Goal: Communication & Community: Answer question/provide support

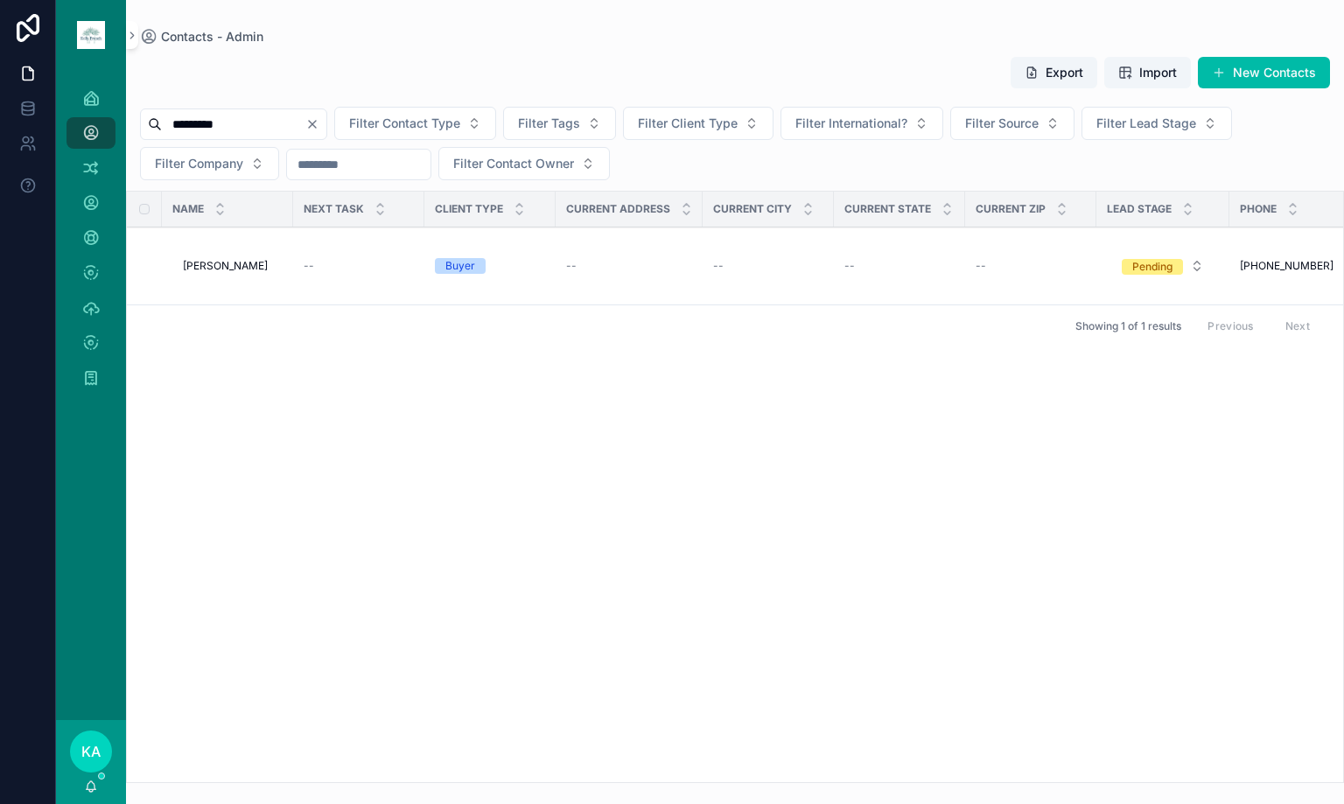
click at [278, 121] on input "*********" at bounding box center [233, 124] width 143 height 24
type input "*********"
click at [238, 272] on span "[PERSON_NAME]" at bounding box center [225, 266] width 85 height 14
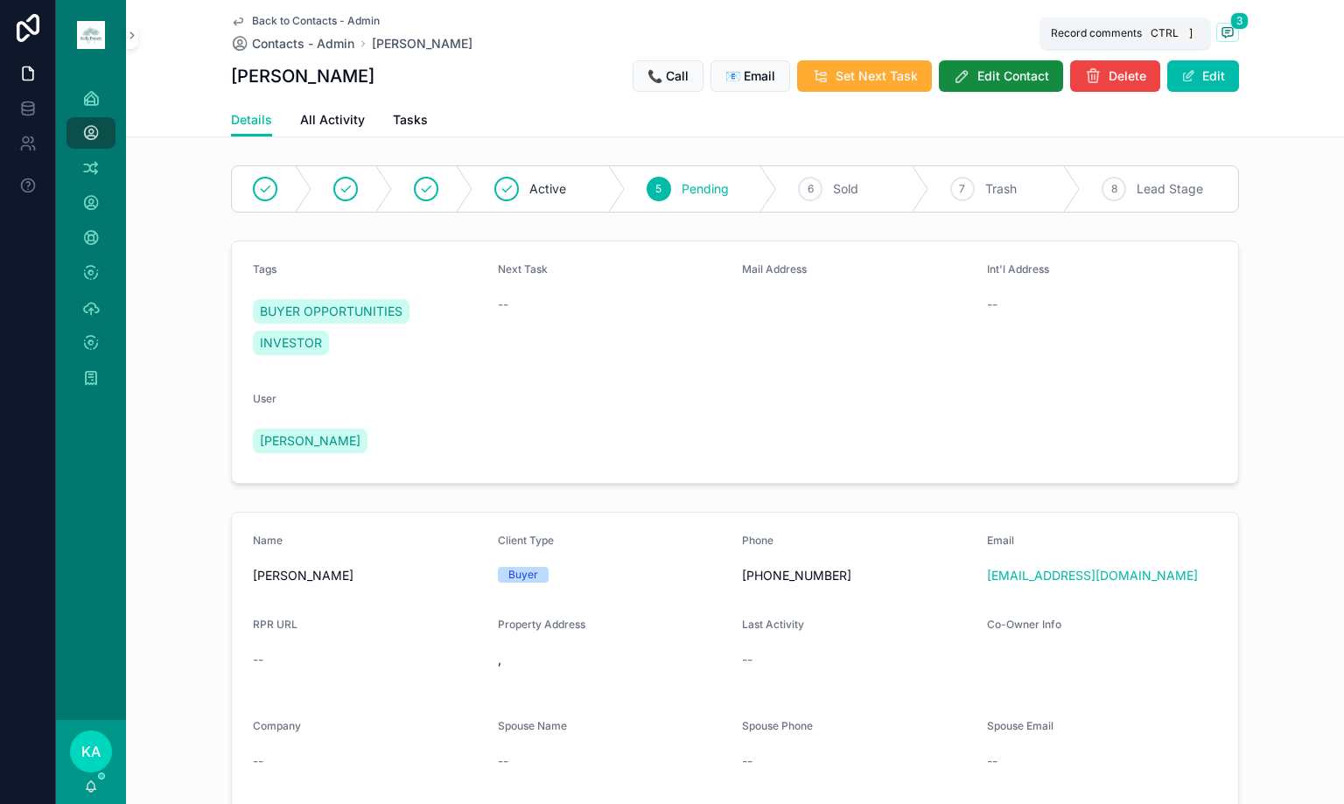
click at [1225, 32] on icon "scrollable content" at bounding box center [1227, 32] width 14 height 14
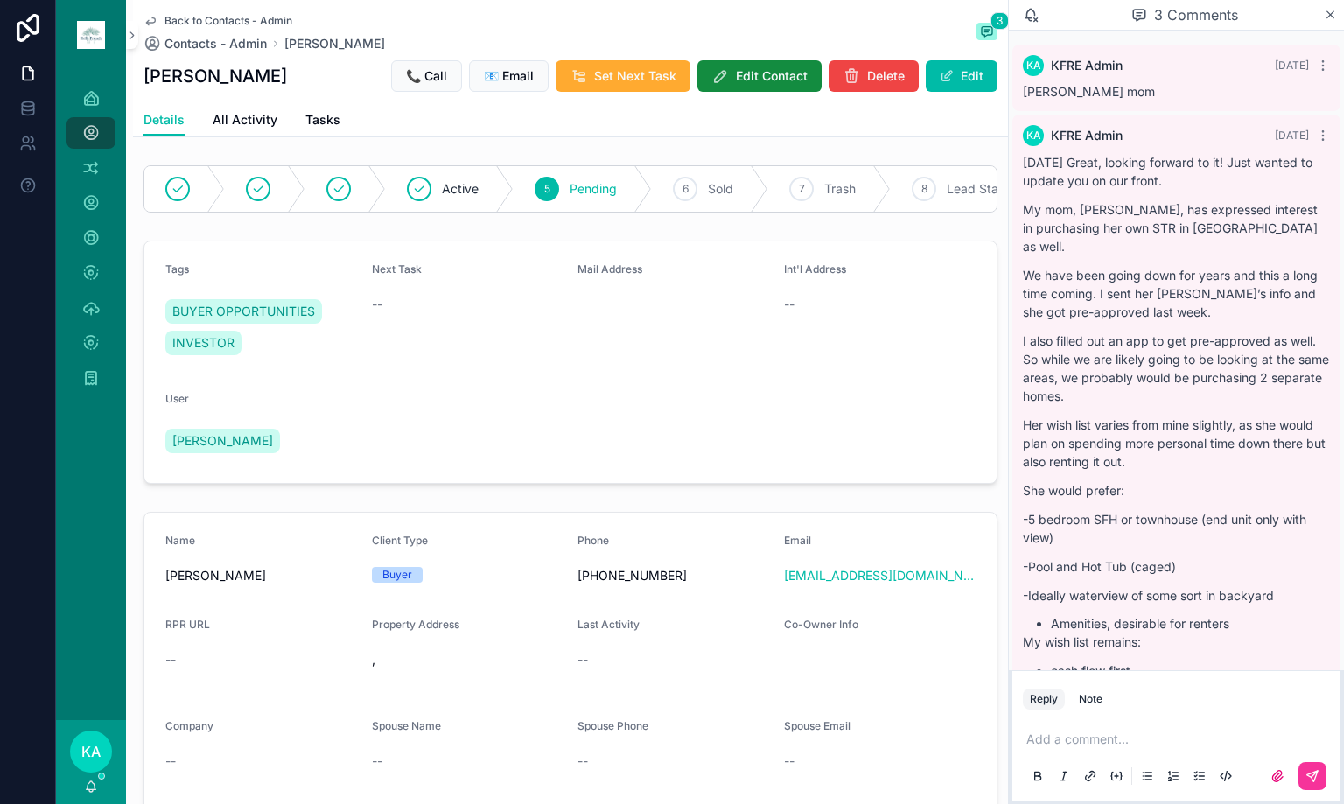
scroll to position [436, 0]
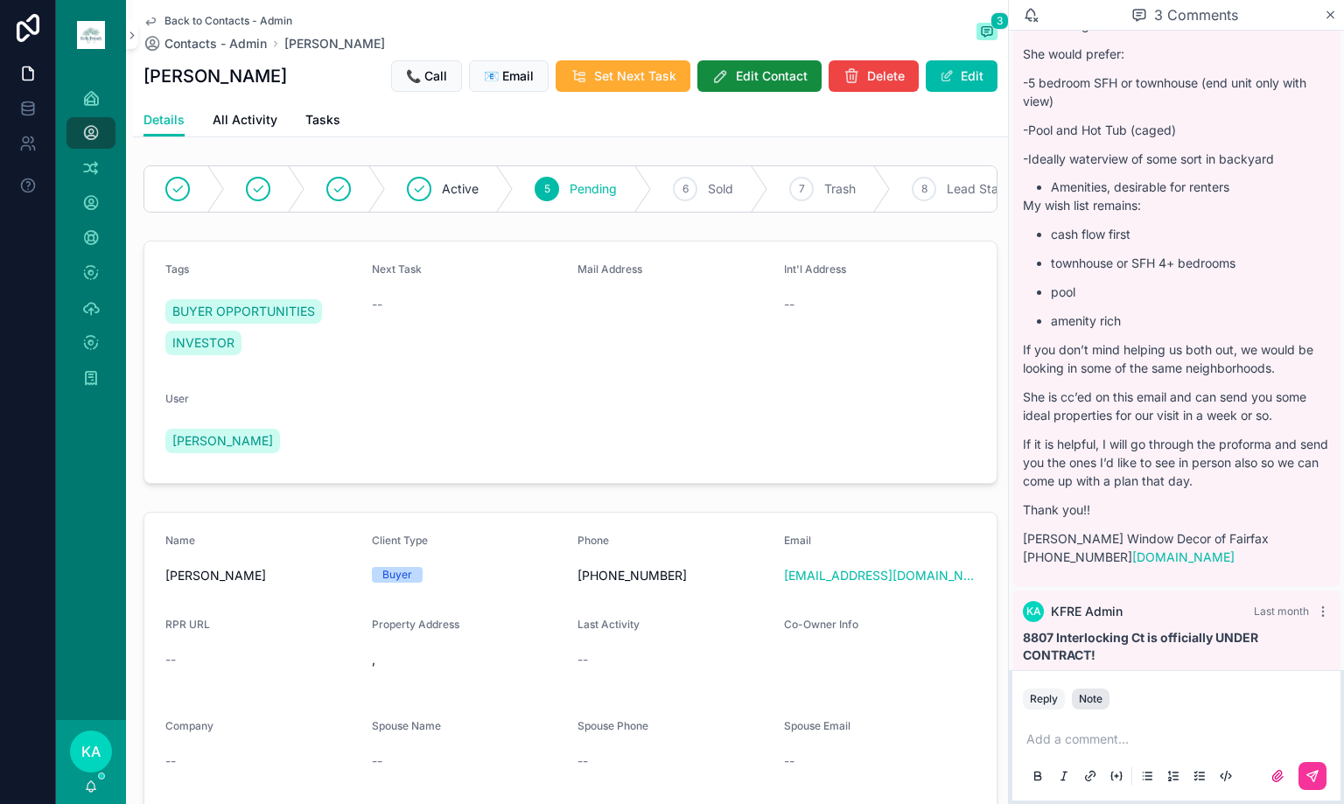
click at [1086, 703] on div "Note" at bounding box center [1091, 699] width 24 height 14
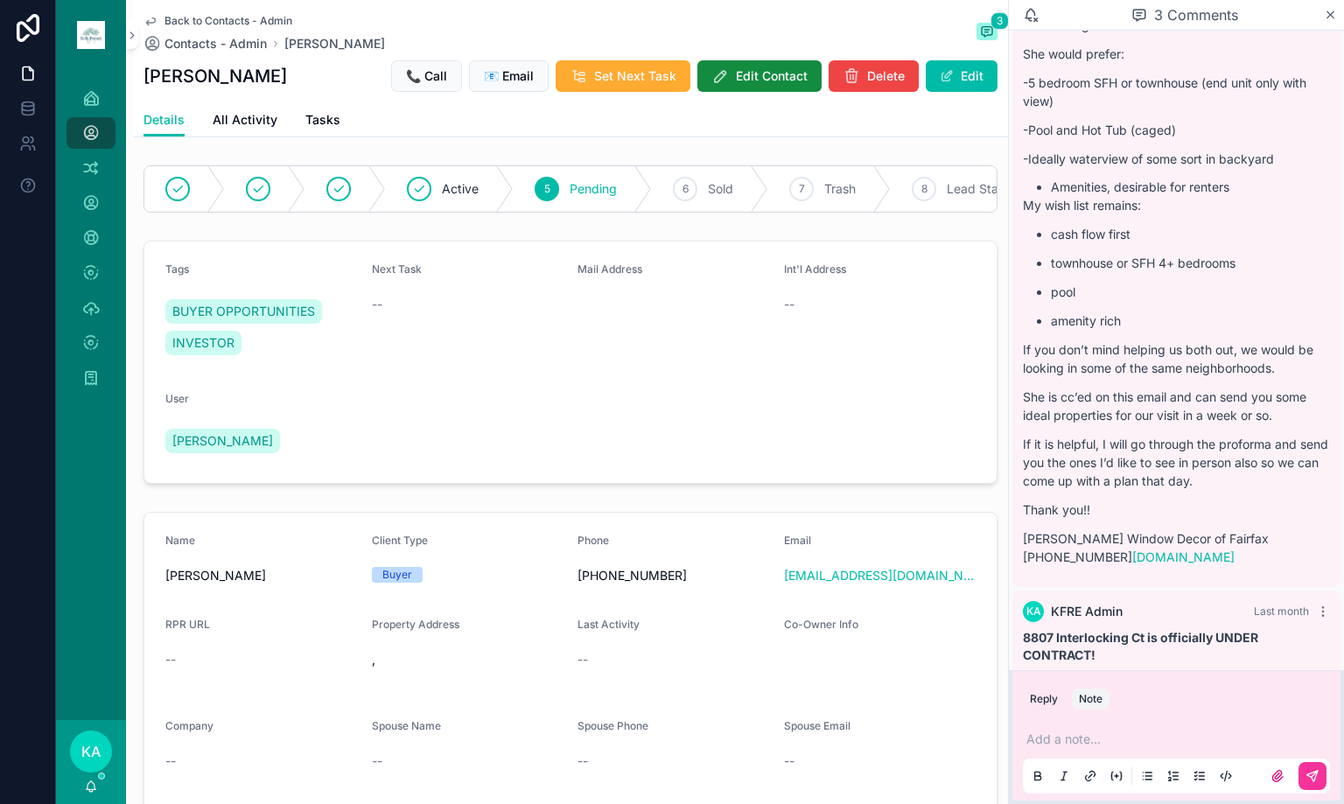
click at [1086, 749] on div "Add a note..." at bounding box center [1176, 756] width 307 height 73
click at [1093, 737] on p "scrollable content" at bounding box center [1179, 738] width 307 height 17
click at [1084, 739] on p "scrollable content" at bounding box center [1179, 738] width 307 height 17
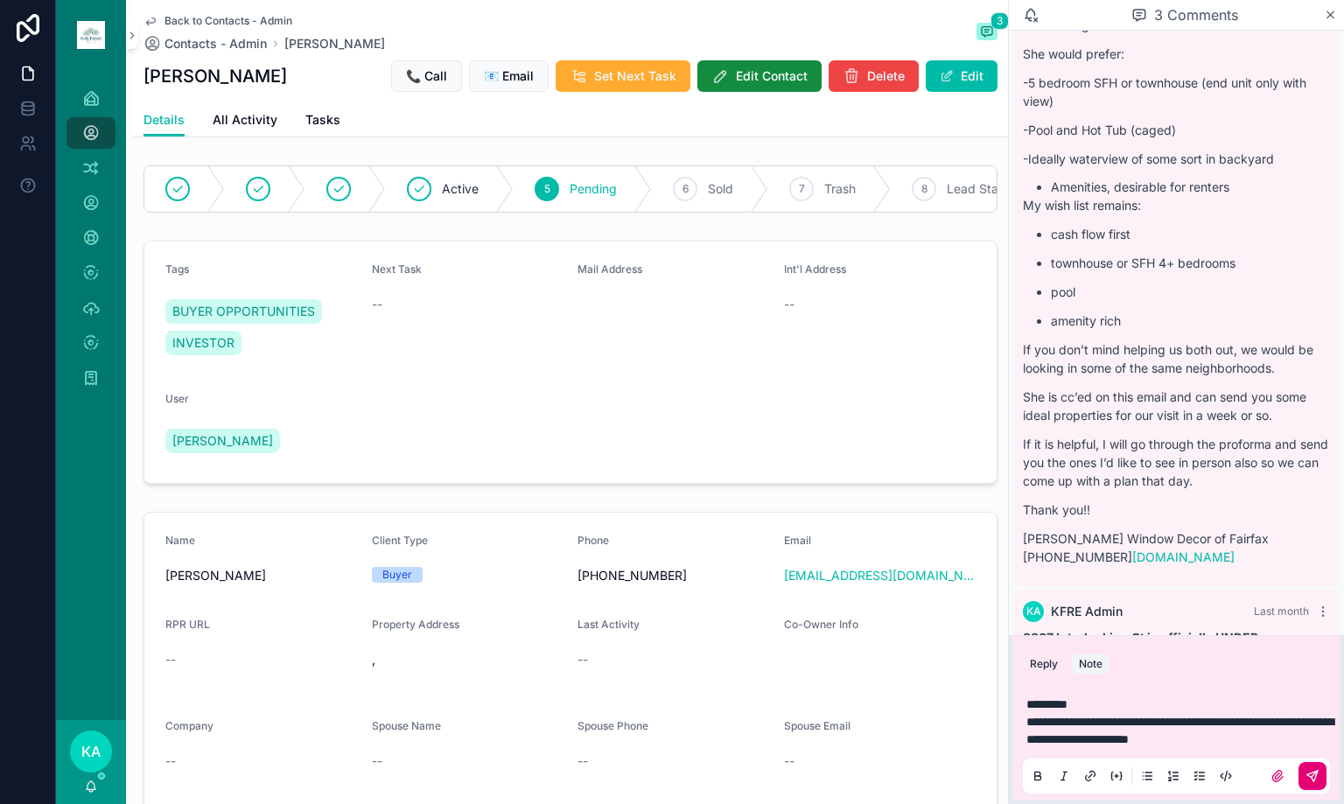
click at [1316, 771] on icon "scrollable content" at bounding box center [1312, 776] width 14 height 14
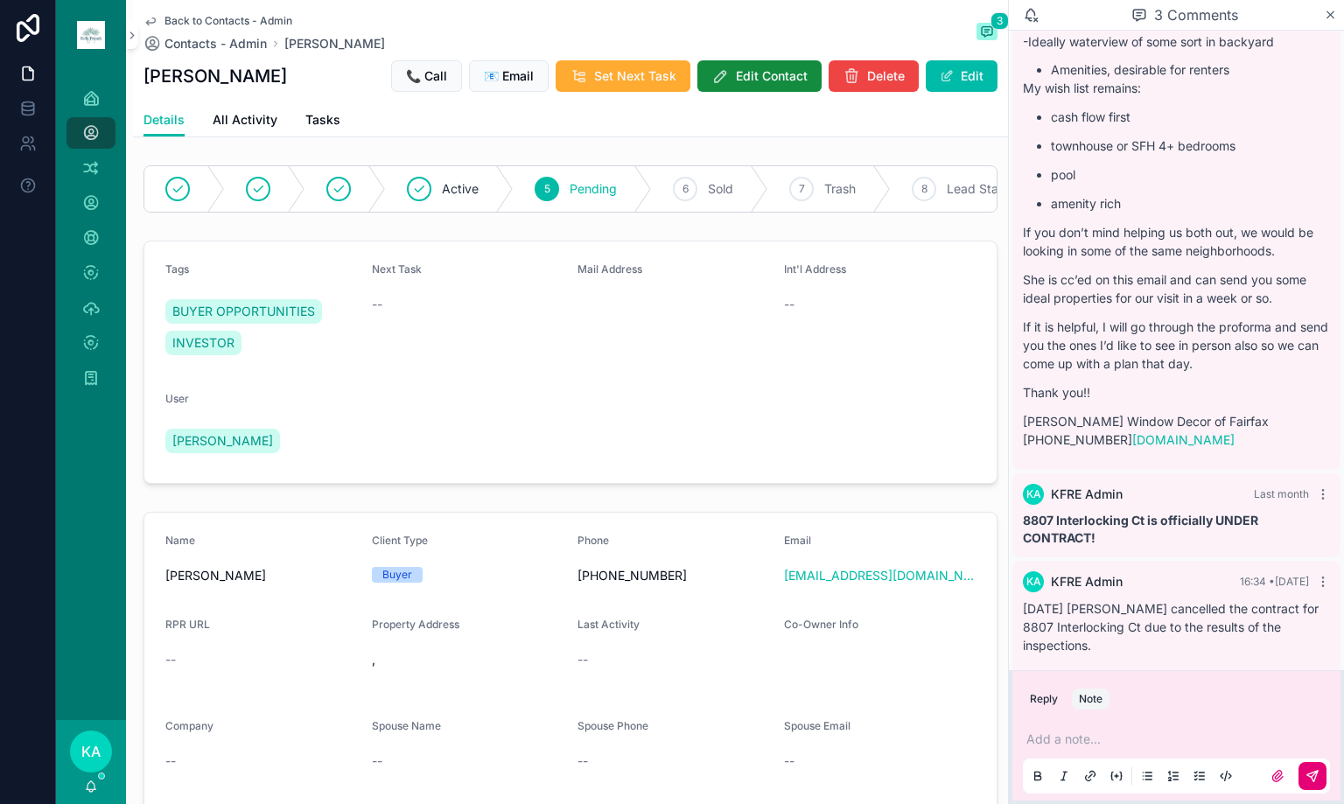
scroll to position [555, 0]
